Goal: Task Accomplishment & Management: Use online tool/utility

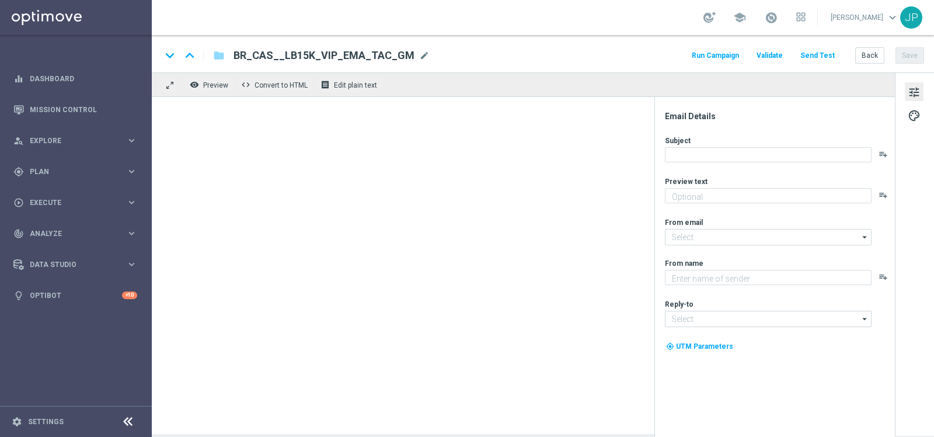
type textarea "Ganhe até R$ 1.000 em nosso torneiro mega slots!"
type textarea "Lottoland"
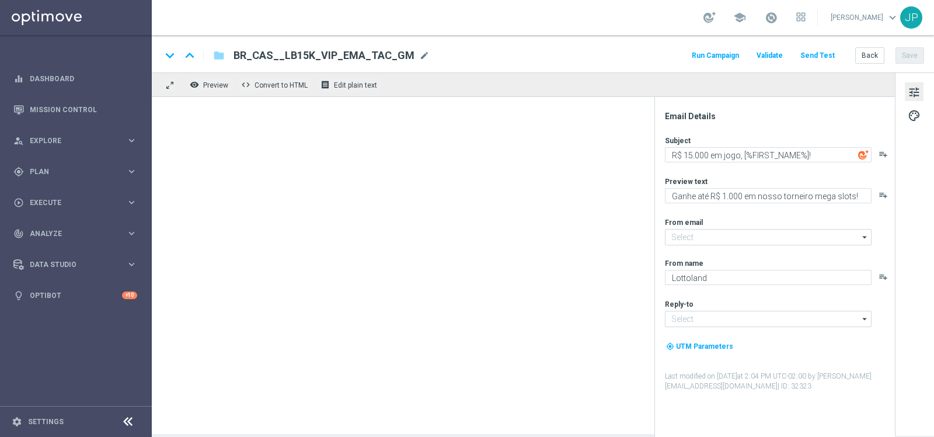
type input "[EMAIL_ADDRESS][DOMAIN_NAME]"
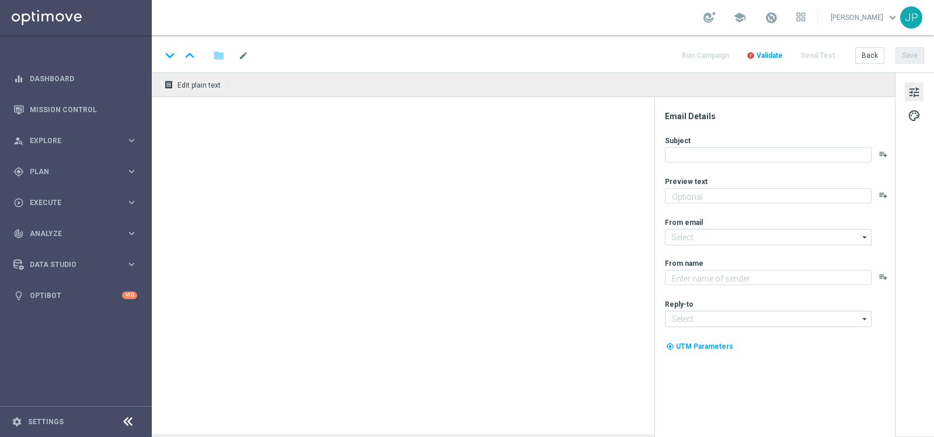
type textarea "Aproveite um R$100 por nossa conta!"
type textarea "Lottoland"
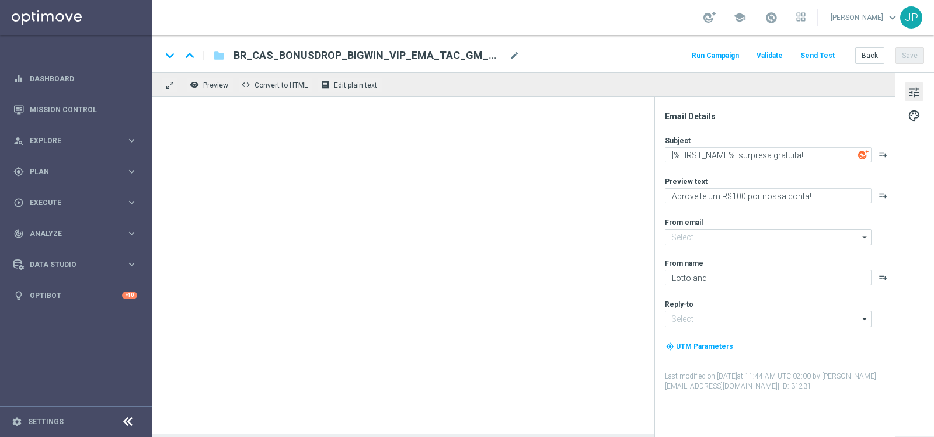
type input "[EMAIL_ADDRESS][DOMAIN_NAME]"
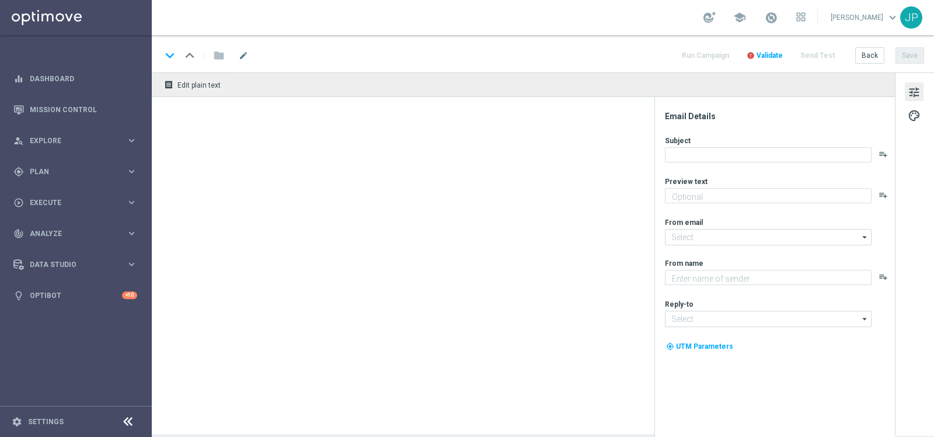
type textarea "Aposte R$ 15 nos jogos populares e ganhe 40 rodadas para começar com tudo!"
type textarea "Lottoland.bet.br"
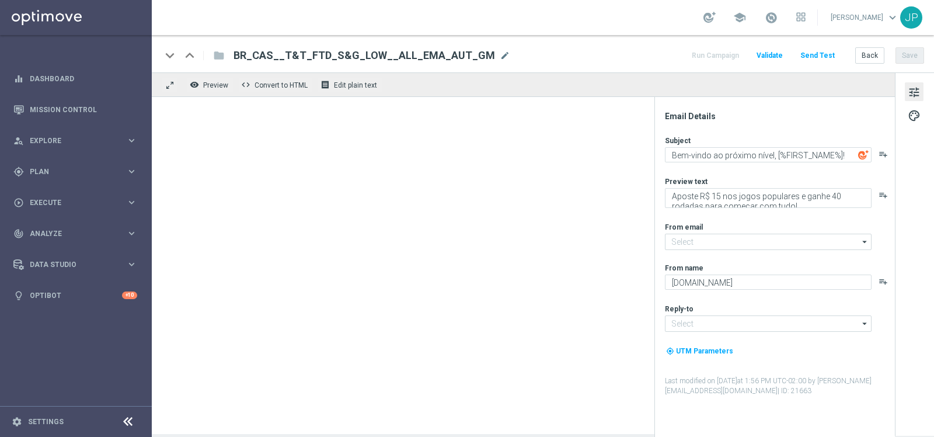
type input "[EMAIL_ADDRESS][DOMAIN_NAME]"
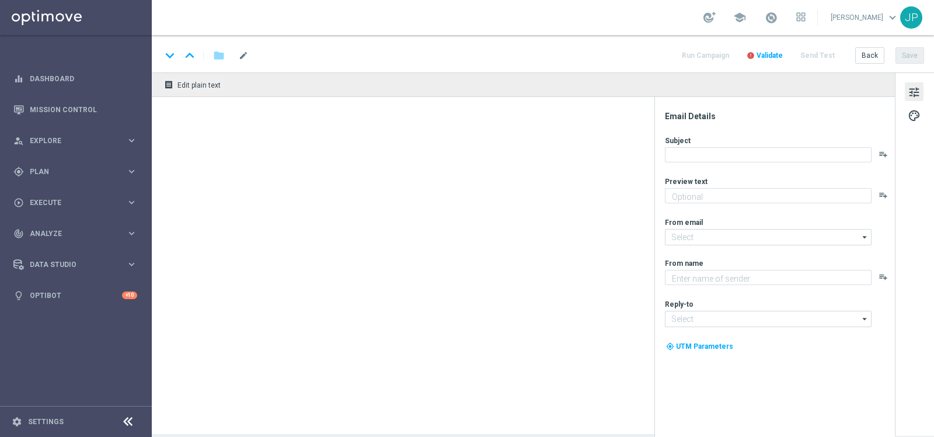
type textarea "Aposte R$ 80 nos jogos populares e ganhe 150 rodadas para começar com tudo!"
type input "[EMAIL_ADDRESS][DOMAIN_NAME]"
type textarea "[DOMAIN_NAME]"
type input "[EMAIL_ADDRESS][DOMAIN_NAME]"
